Goal: Information Seeking & Learning: Learn about a topic

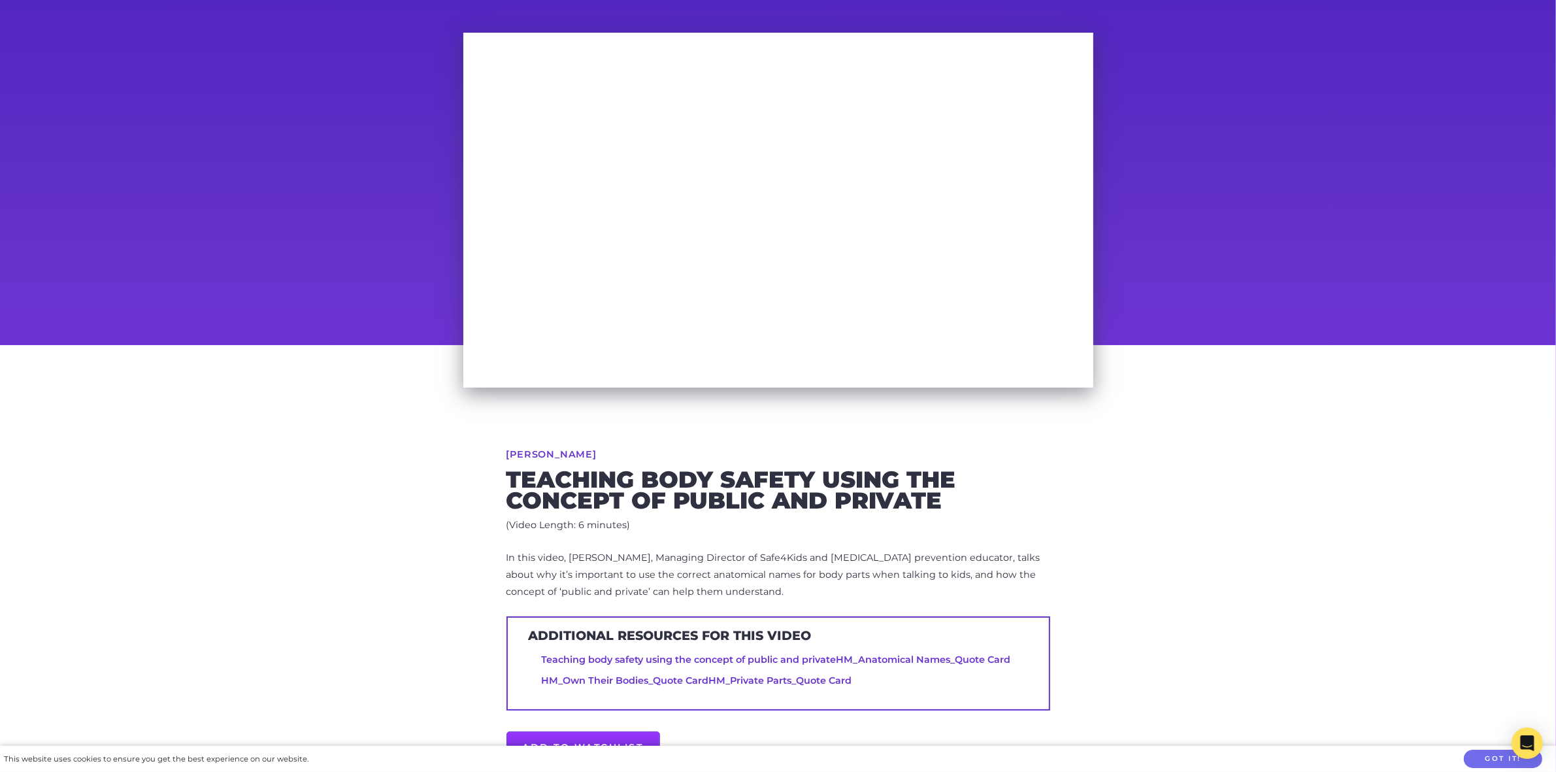
scroll to position [163, 0]
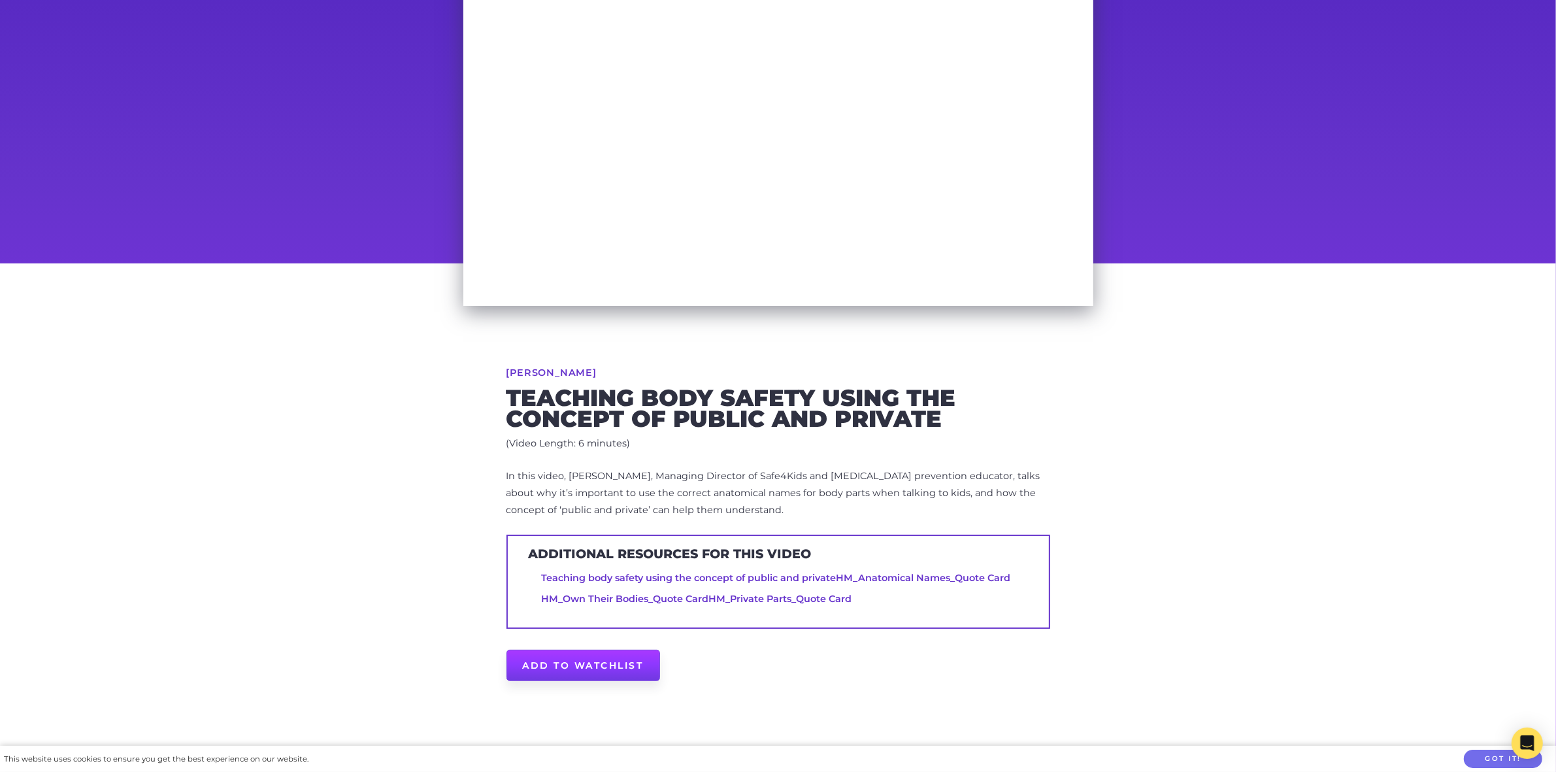
click at [547, 667] on link "Add to Watchlist" at bounding box center [584, 665] width 154 height 31
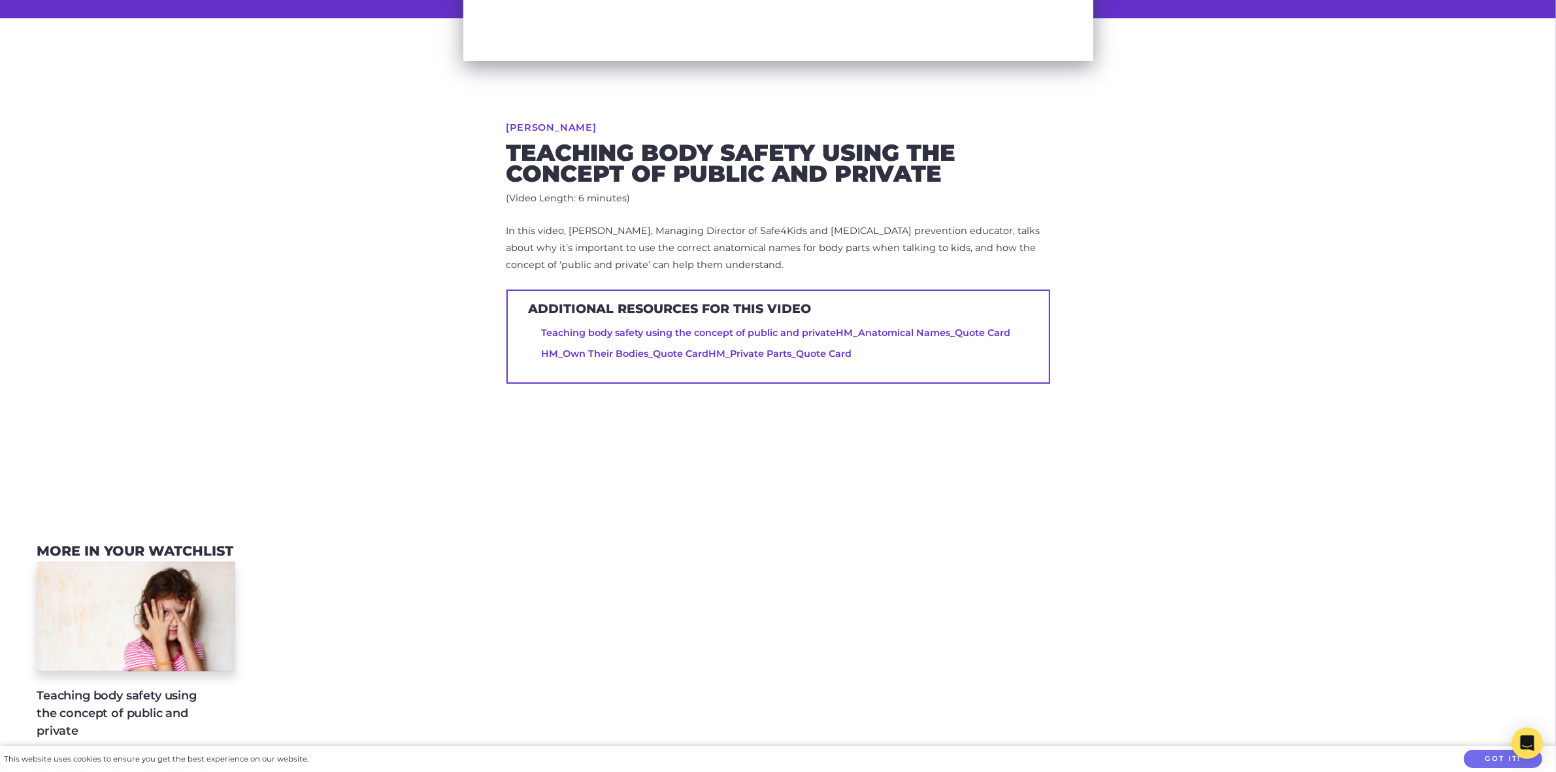
scroll to position [490, 0]
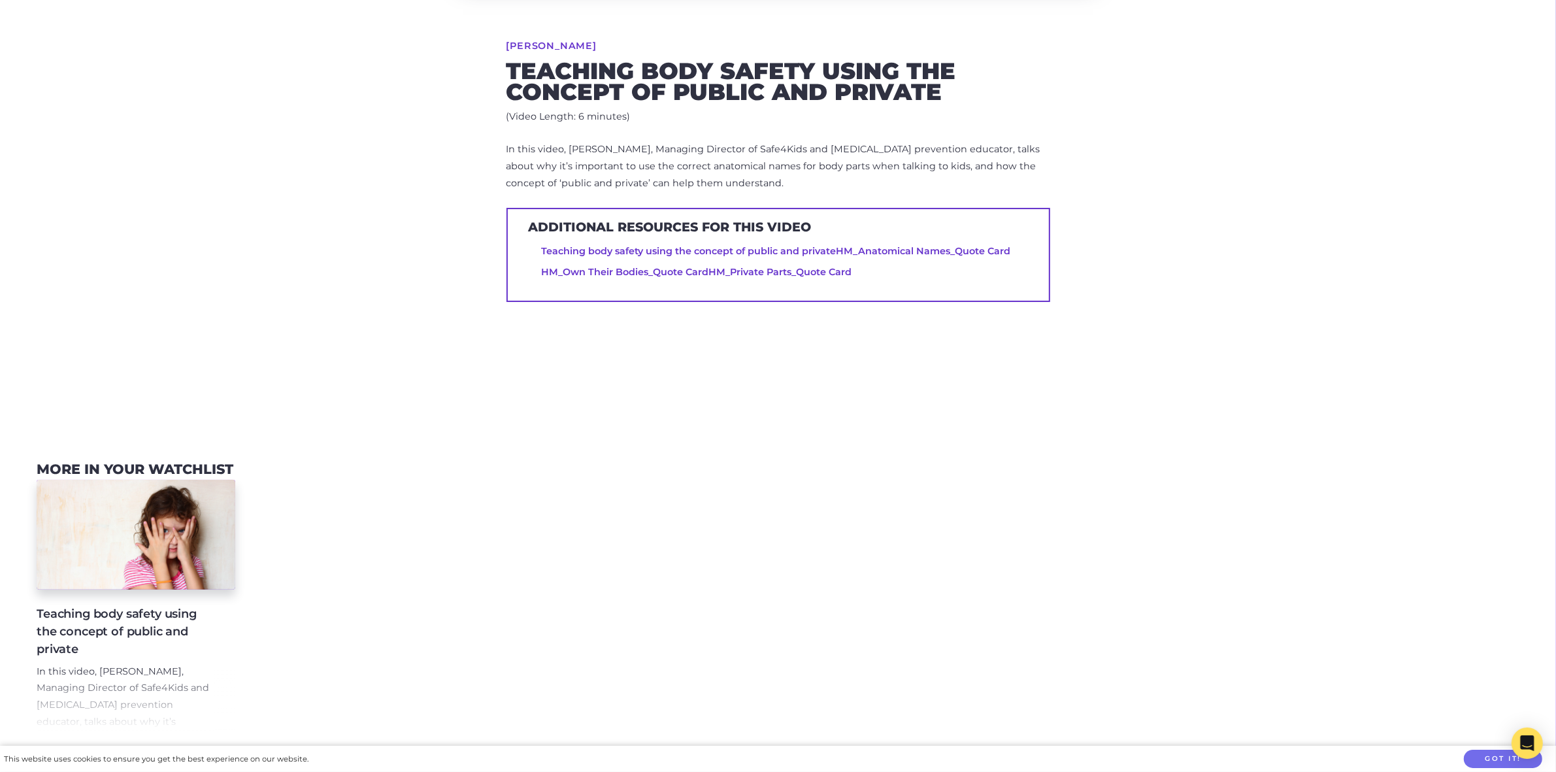
click at [629, 253] on link "Teaching body safety using the concept of public and private" at bounding box center [688, 251] width 295 height 12
click at [713, 275] on link "HM_Private Parts_Quote Card" at bounding box center [780, 272] width 143 height 12
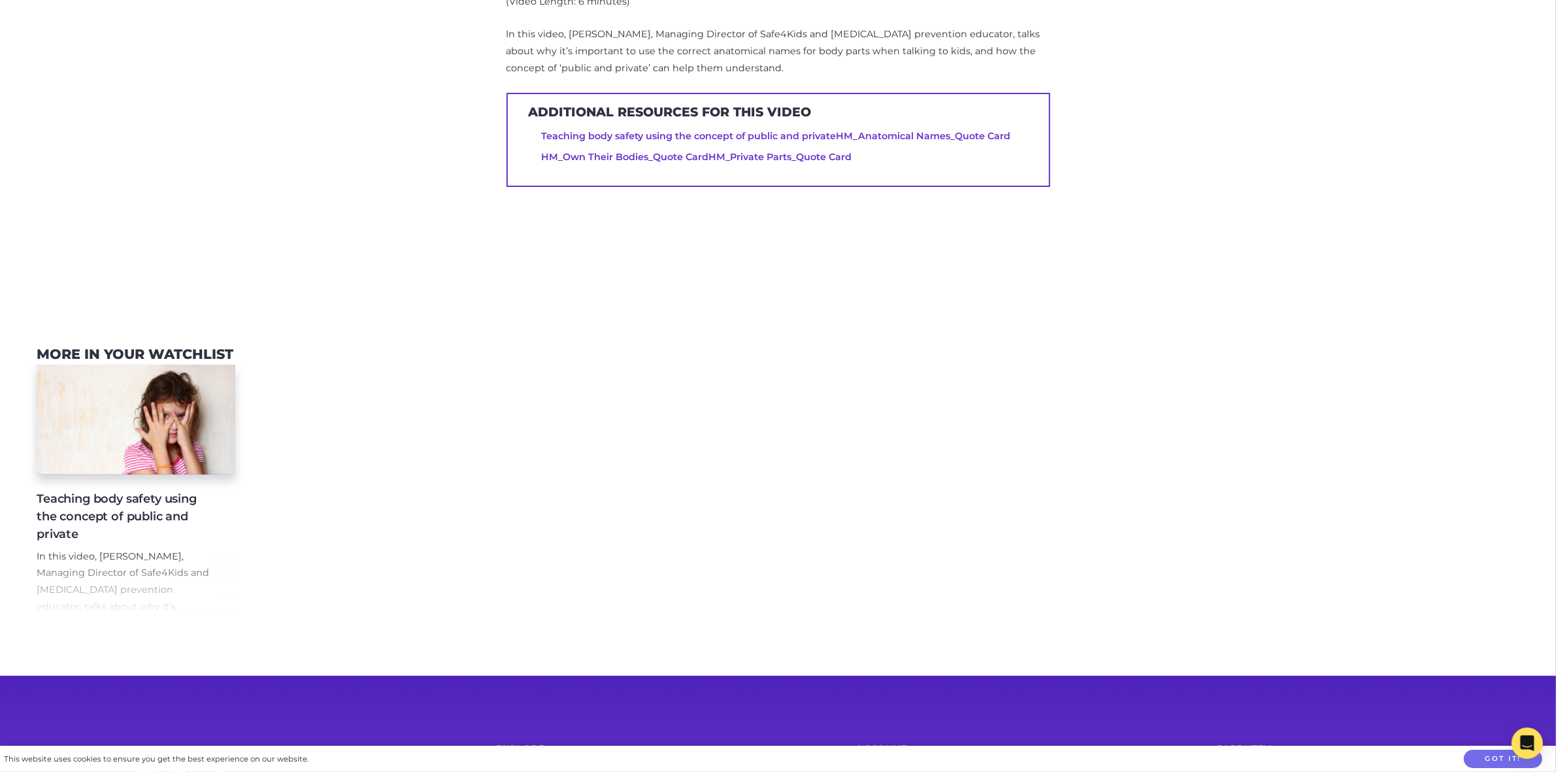
scroll to position [735, 0]
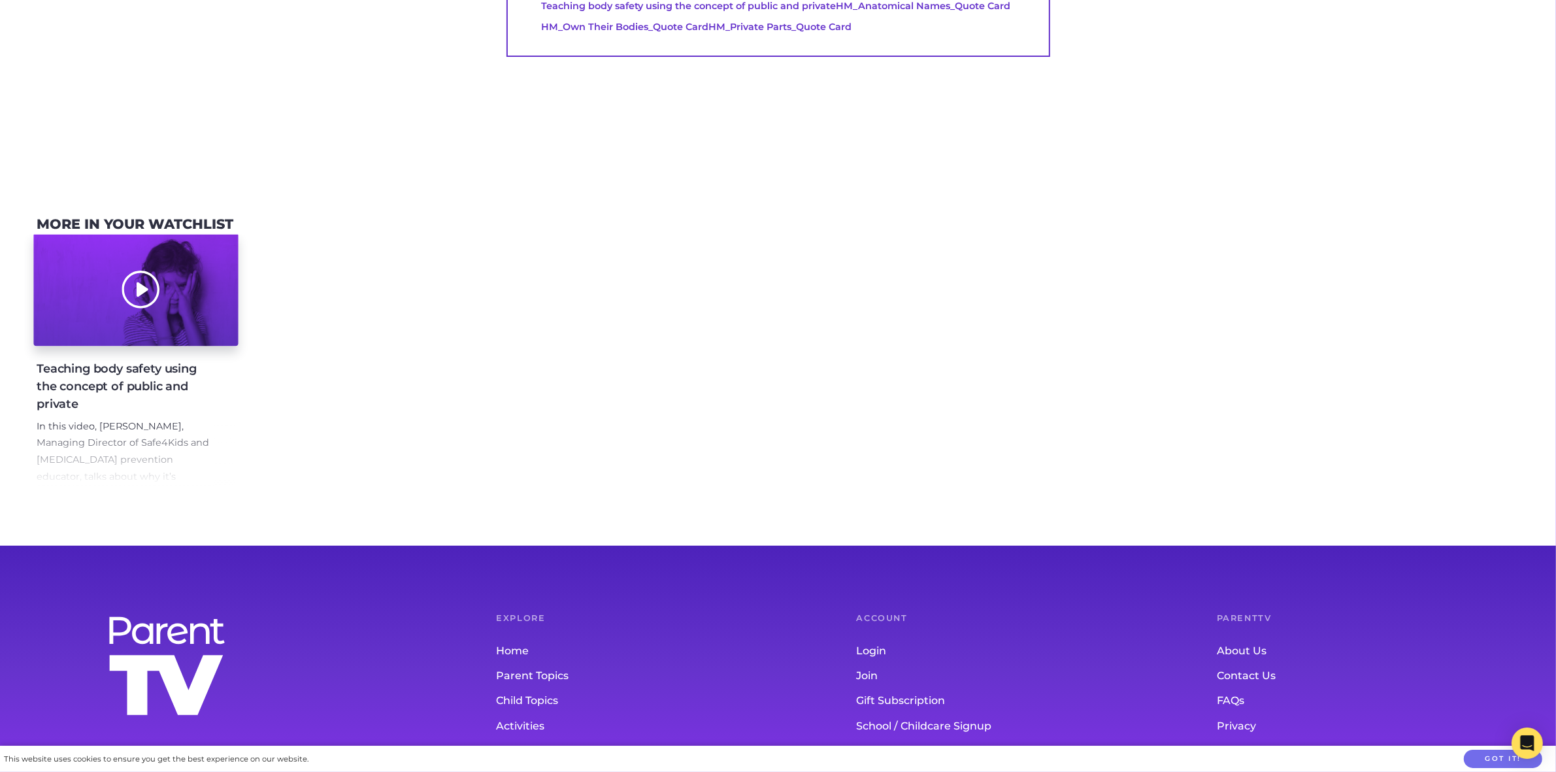
click at [114, 256] on div at bounding box center [135, 289] width 205 height 113
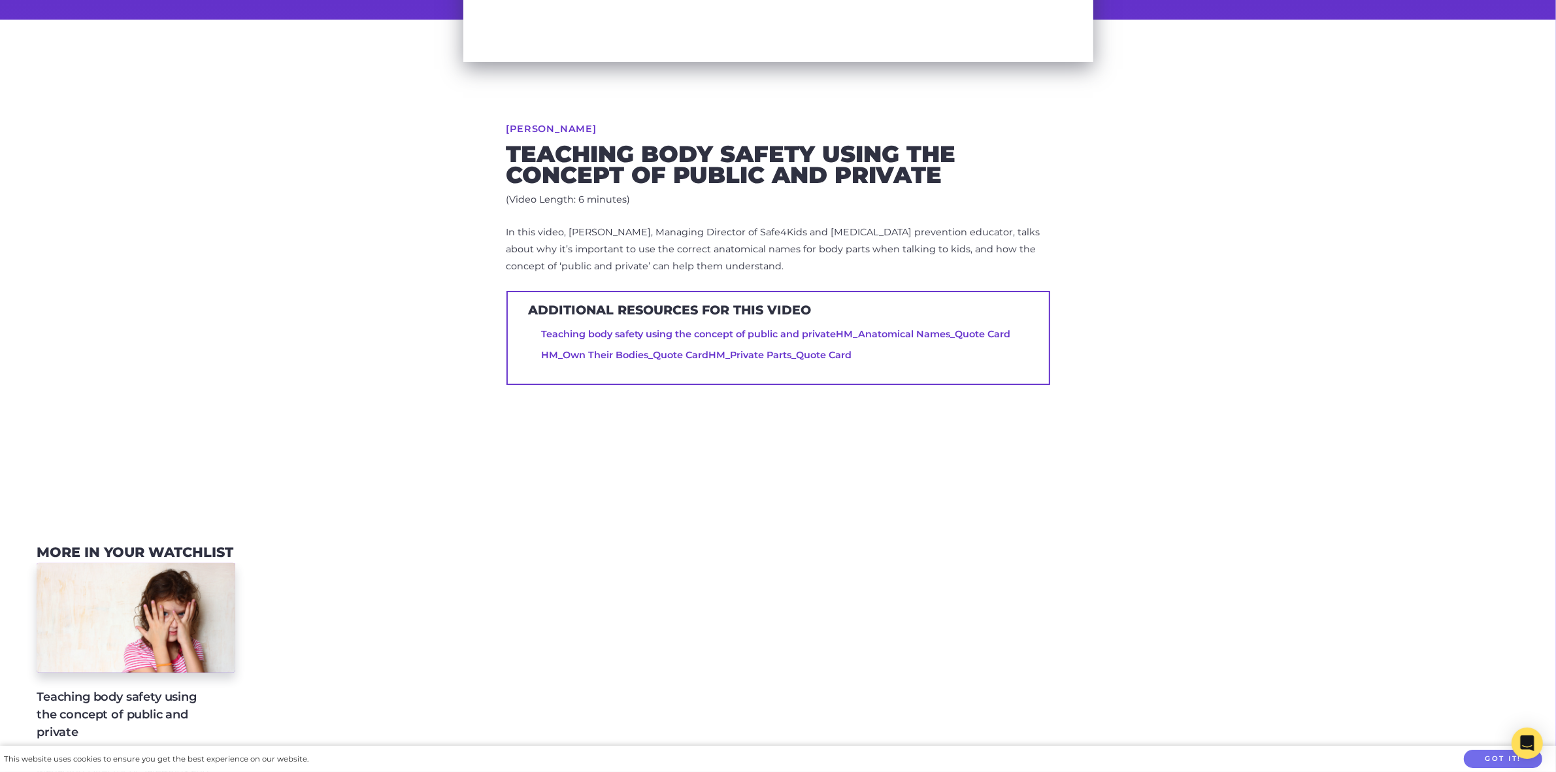
scroll to position [409, 0]
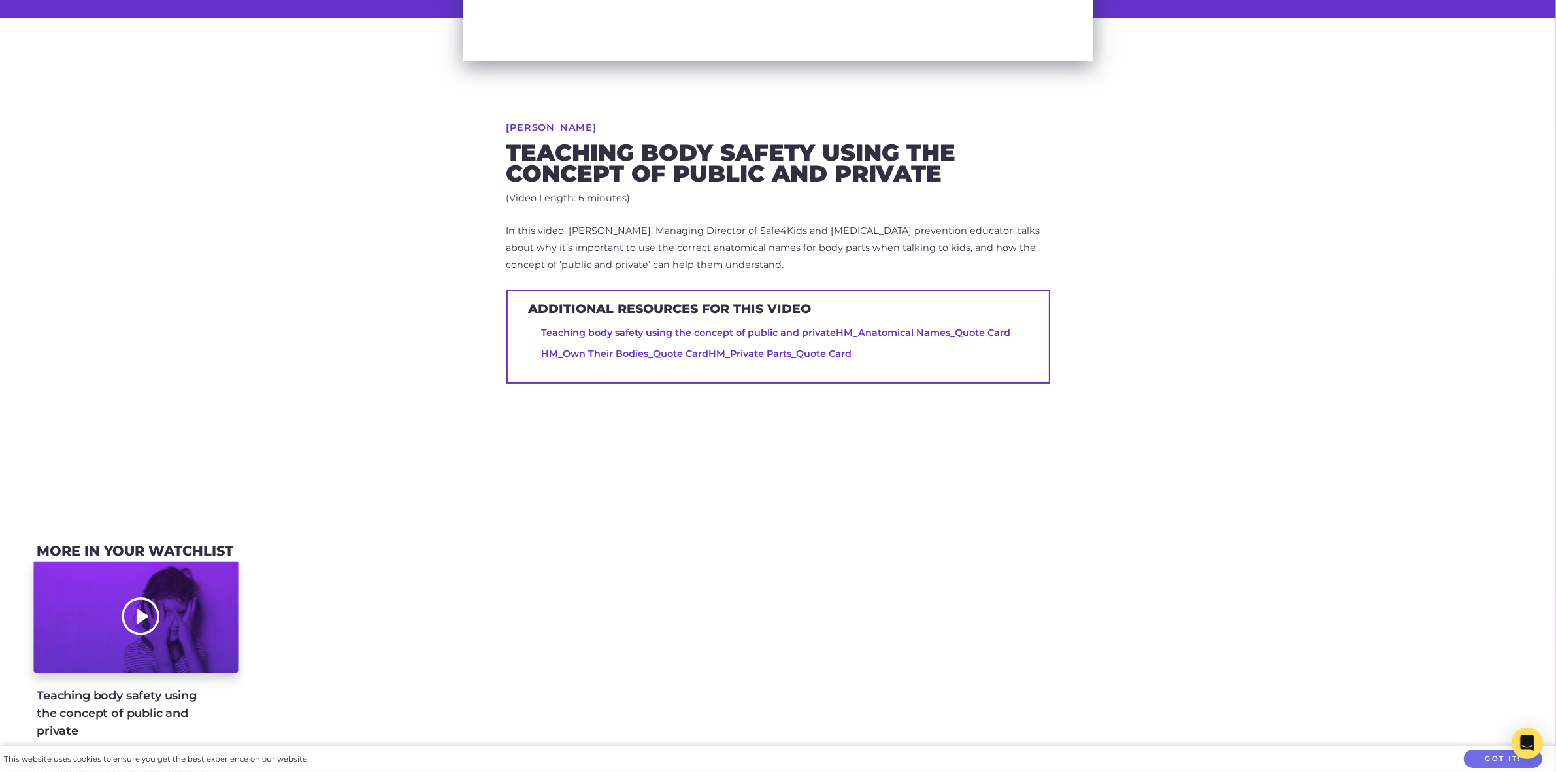
click at [197, 573] on div at bounding box center [135, 616] width 205 height 113
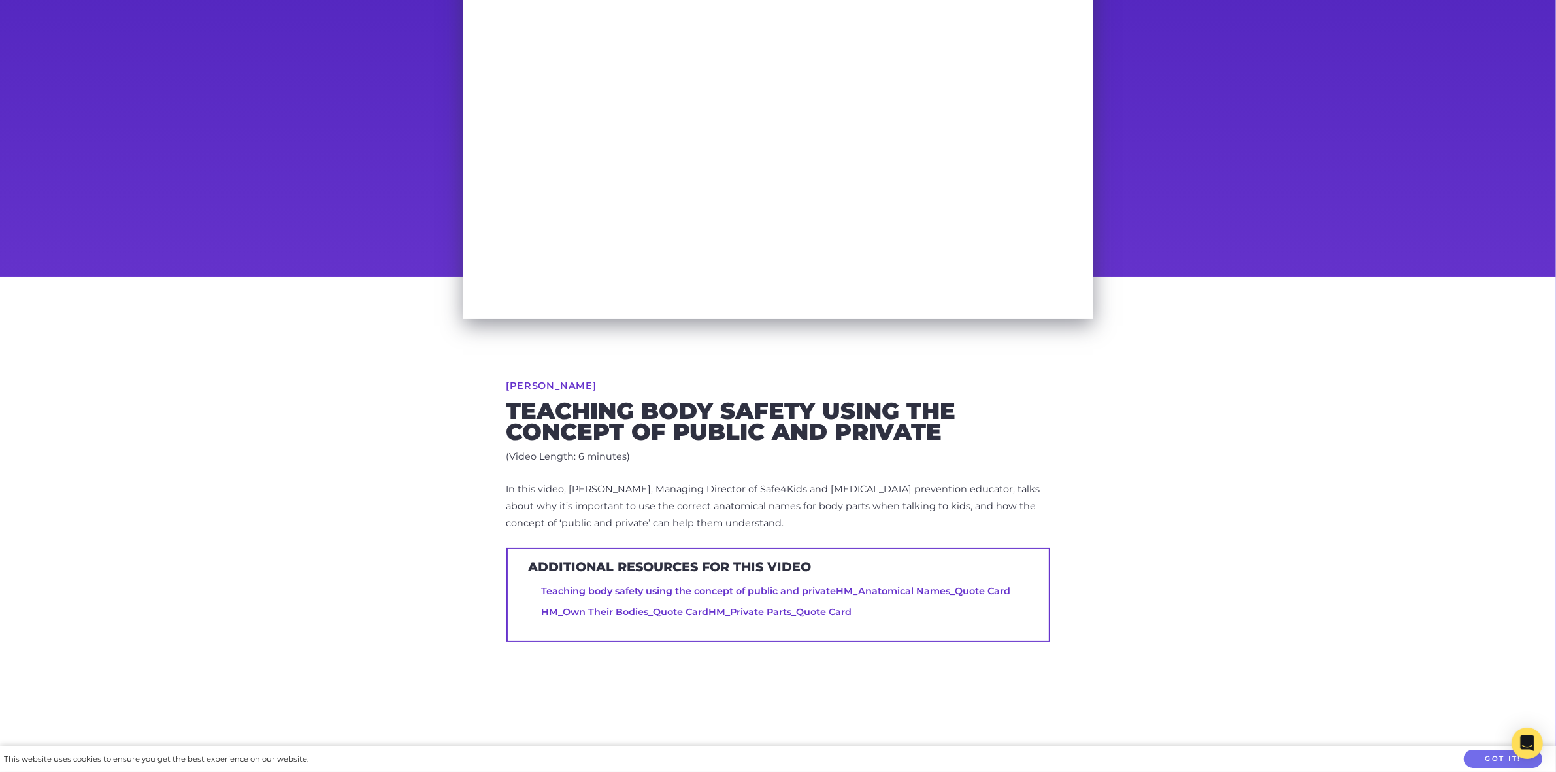
scroll to position [0, 0]
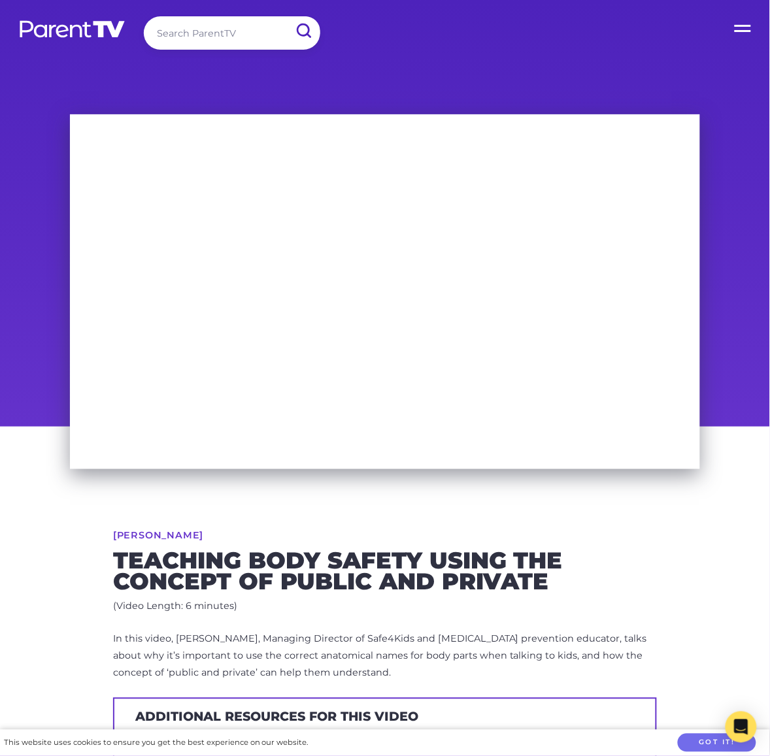
click at [749, 23] on label "Open Menu" at bounding box center [744, 26] width 52 height 52
click at [0, 0] on input "Open Menu" at bounding box center [0, 0] width 0 height 0
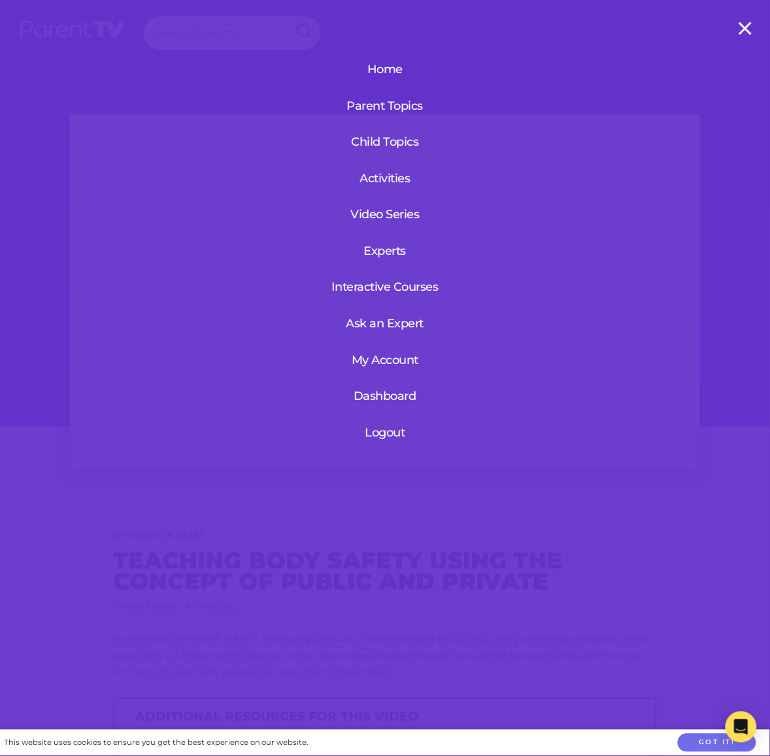
click at [741, 29] on label "Open Menu" at bounding box center [744, 26] width 52 height 52
click at [0, 0] on input "Open Menu" at bounding box center [0, 0] width 0 height 0
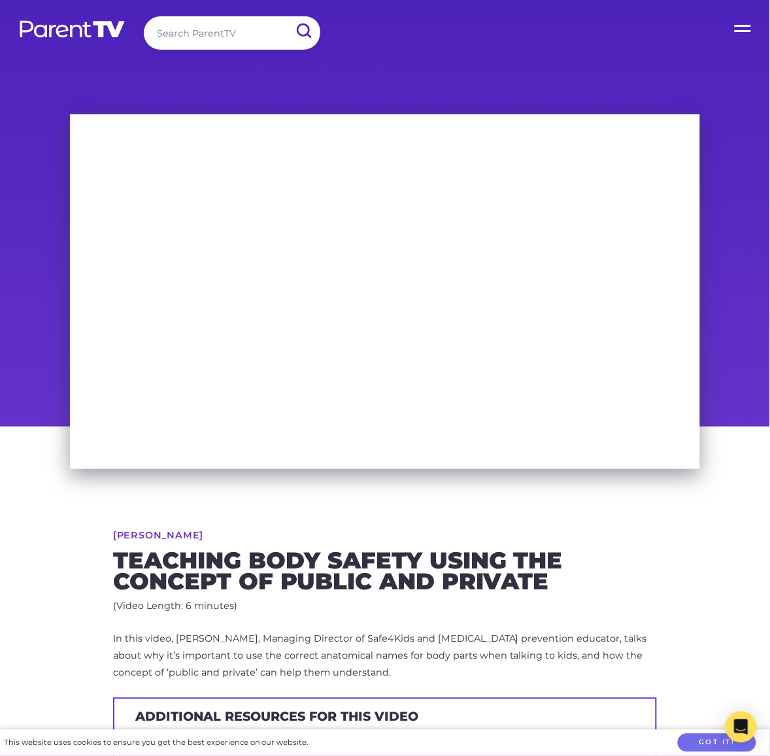
click at [739, 13] on label "Open Menu" at bounding box center [744, 26] width 52 height 52
click at [0, 0] on input "Open Menu" at bounding box center [0, 0] width 0 height 0
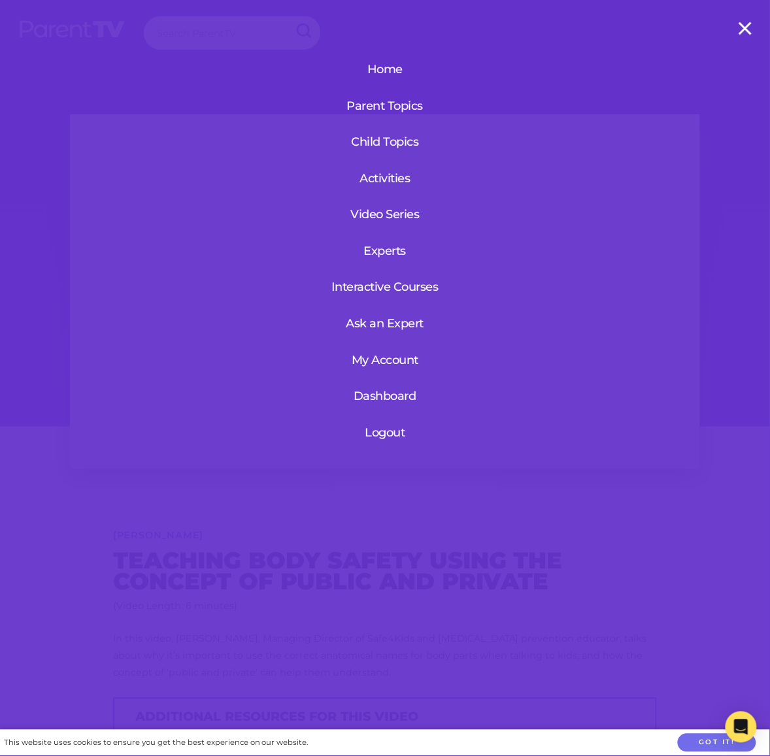
click at [380, 114] on link "Parent Topics" at bounding box center [385, 106] width 120 height 34
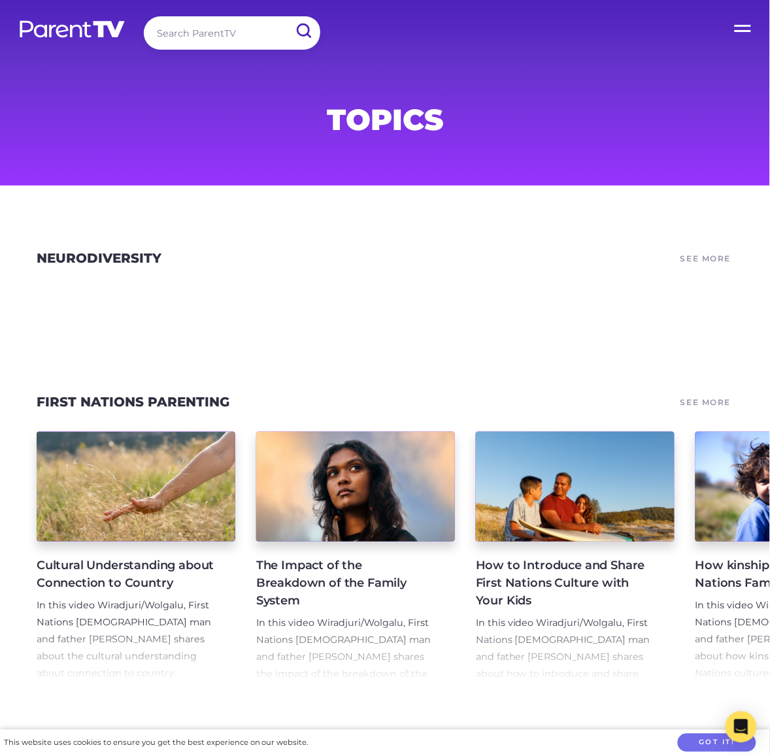
click at [195, 41] on input "search" at bounding box center [232, 32] width 176 height 33
click at [737, 30] on label "Open Menu" at bounding box center [744, 26] width 52 height 52
click at [0, 0] on input "Open Menu" at bounding box center [0, 0] width 0 height 0
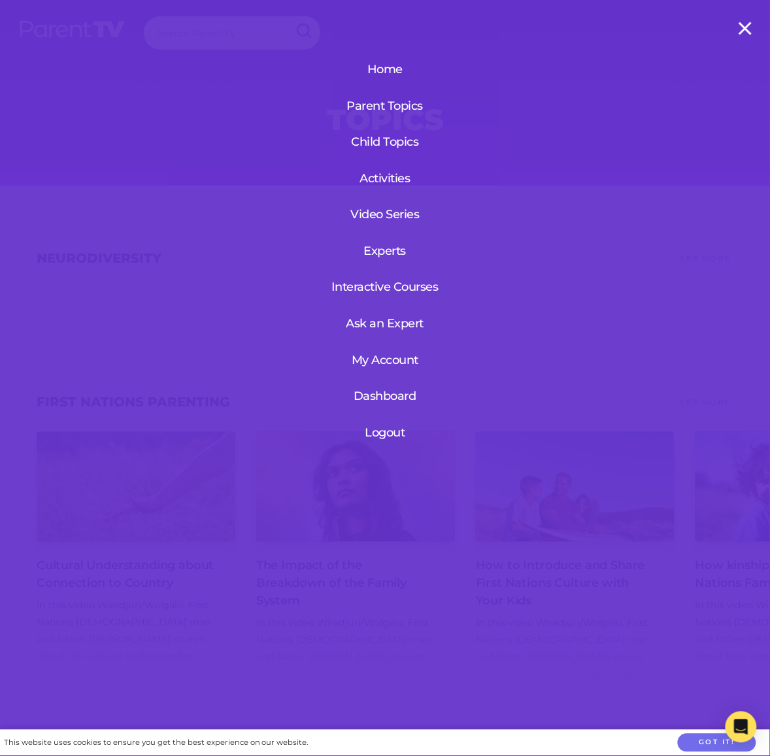
drag, startPoint x: 243, startPoint y: 193, endPoint x: 286, endPoint y: 275, distance: 92.4
click at [243, 195] on div "Home Parent Topics Child Topics Activities Video Series Experts Interactive Cou…" at bounding box center [385, 378] width 770 height 756
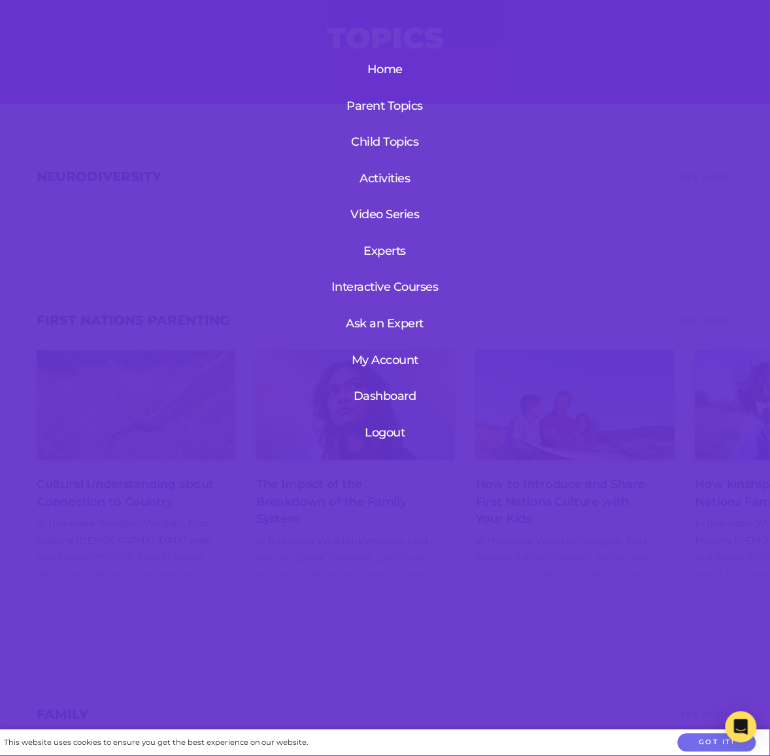
click at [616, 197] on div "Home Parent Topics Child Topics Activities Video Series Experts Interactive Cou…" at bounding box center [385, 378] width 770 height 756
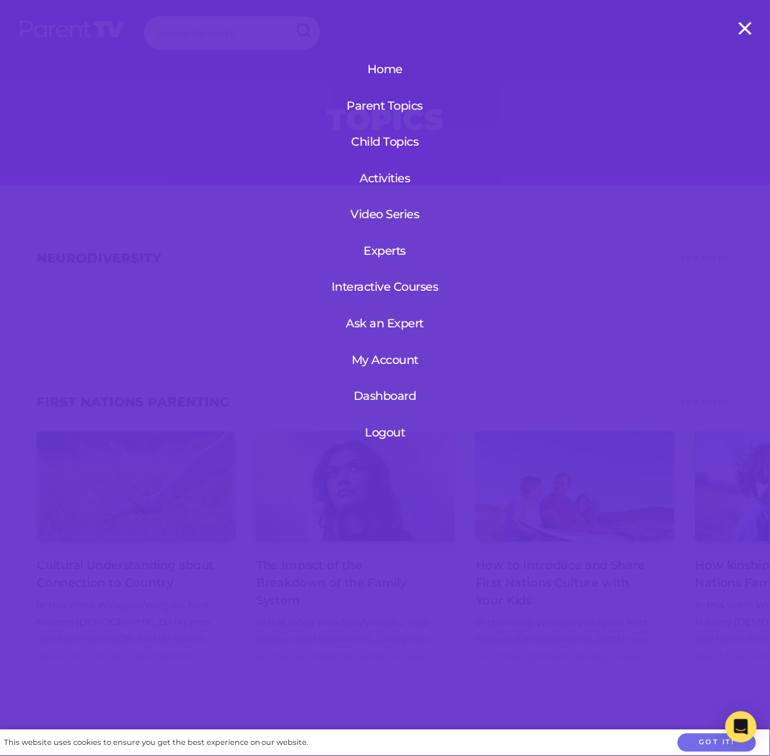
click at [747, 26] on label "Open Menu" at bounding box center [744, 26] width 52 height 52
click at [0, 0] on input "Open Menu" at bounding box center [0, 0] width 0 height 0
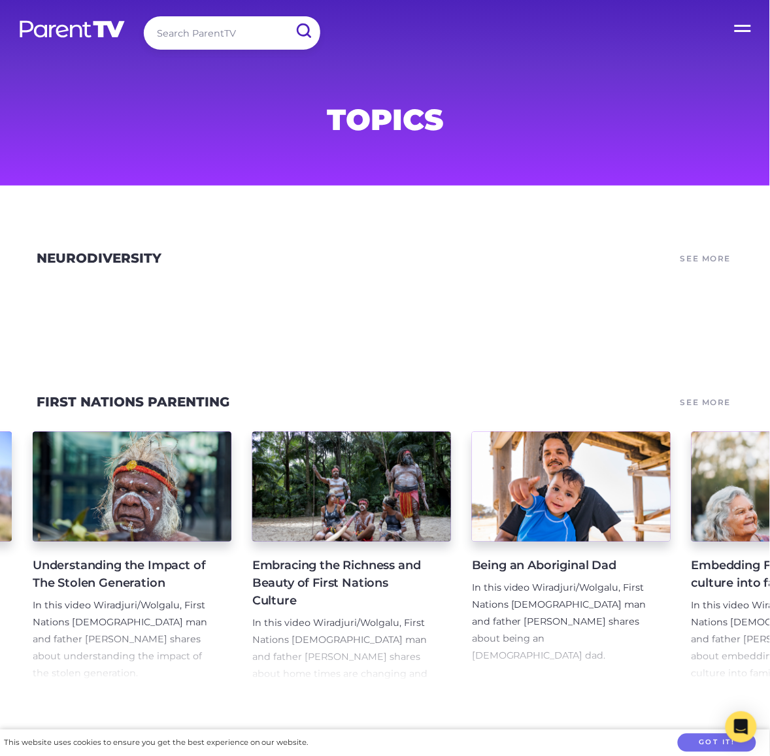
click at [198, 31] on input "search" at bounding box center [232, 32] width 176 height 33
